Goal: Transaction & Acquisition: Purchase product/service

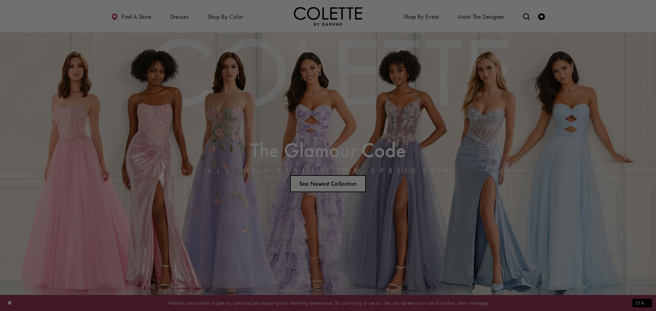
click at [233, 16] on div at bounding box center [331, 157] width 662 height 314
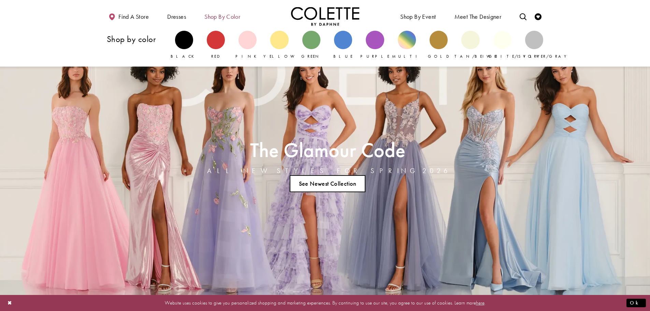
click at [218, 16] on span "Shop by color" at bounding box center [223, 16] width 36 height 7
click at [187, 43] on div "Primary block" at bounding box center [184, 40] width 18 height 18
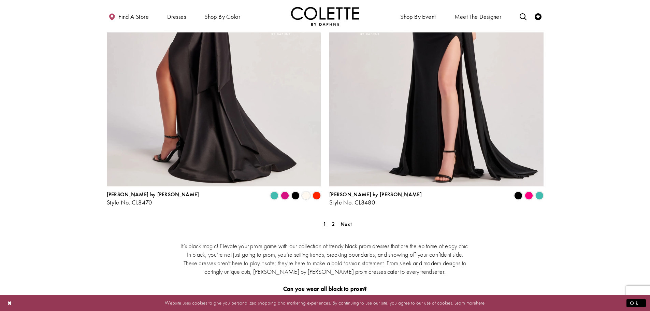
scroll to position [1298, 0]
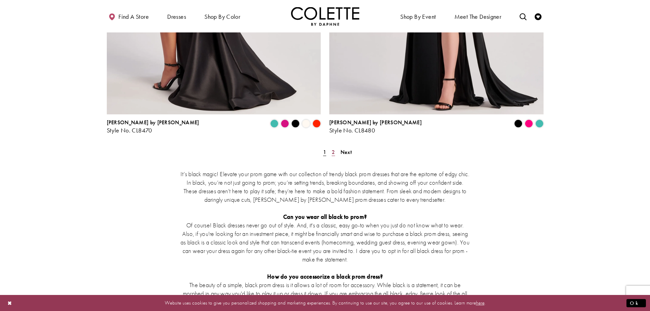
click at [334, 149] on span "2" at bounding box center [333, 152] width 3 height 7
